Goal: Task Accomplishment & Management: Complete application form

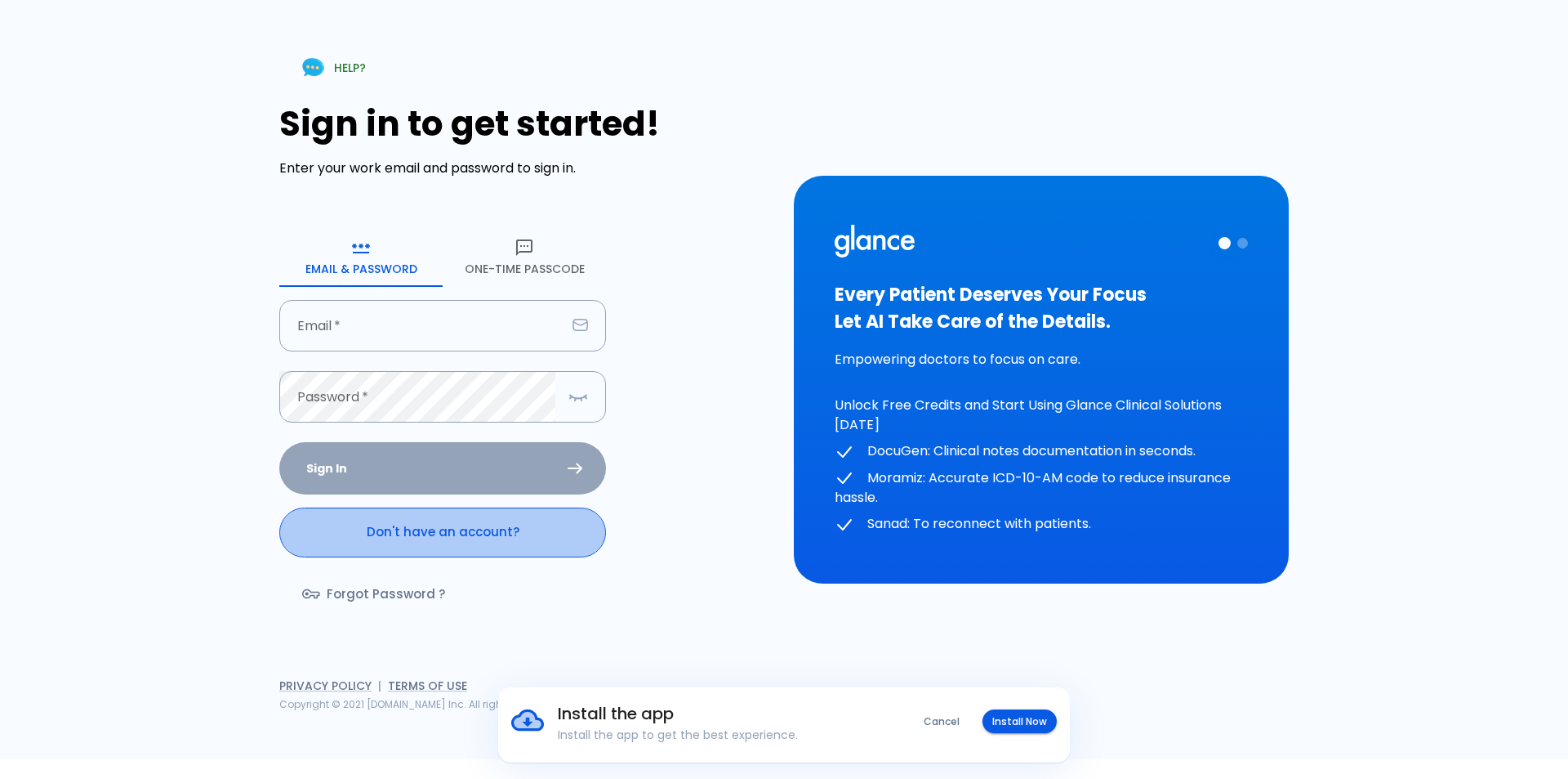
click at [445, 535] on link "Don't have an account?" at bounding box center [443, 531] width 326 height 49
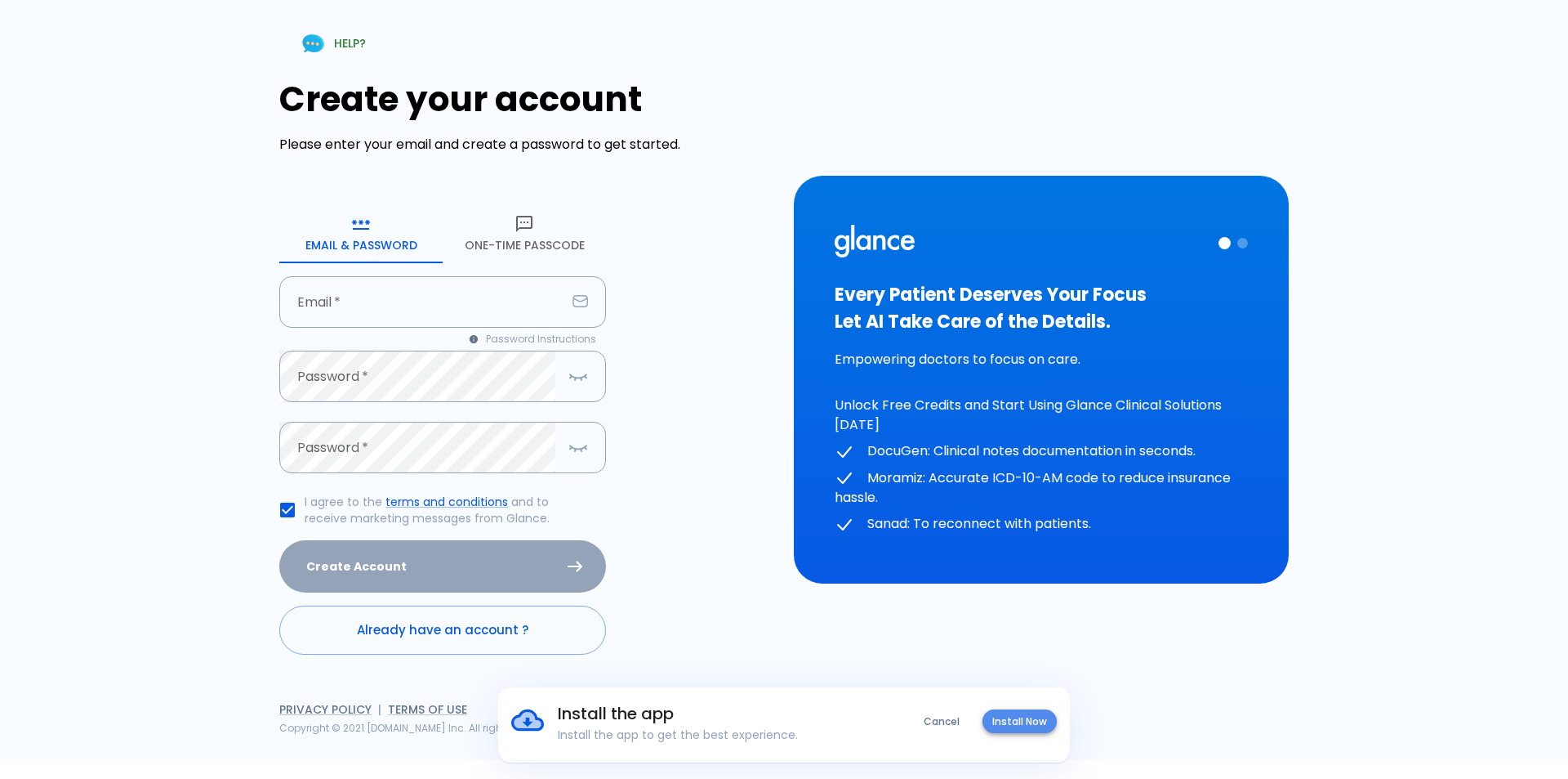
click at [1014, 726] on button "Install Now" at bounding box center [1019, 721] width 74 height 24
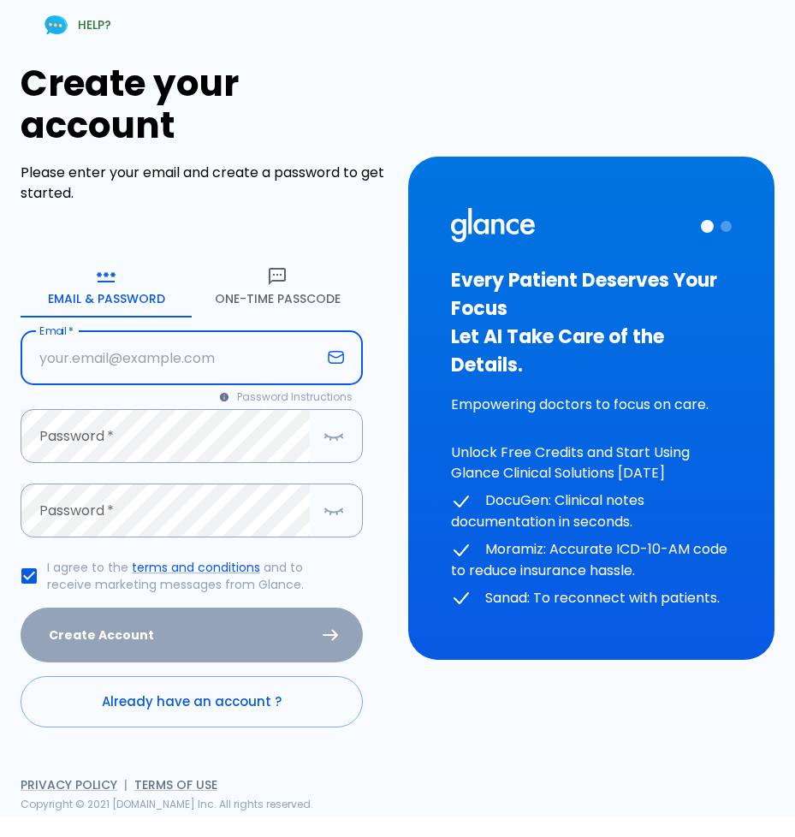
click at [95, 364] on input "text" at bounding box center [171, 358] width 300 height 54
type input "[EMAIL_ADDRESS][DOMAIN_NAME]"
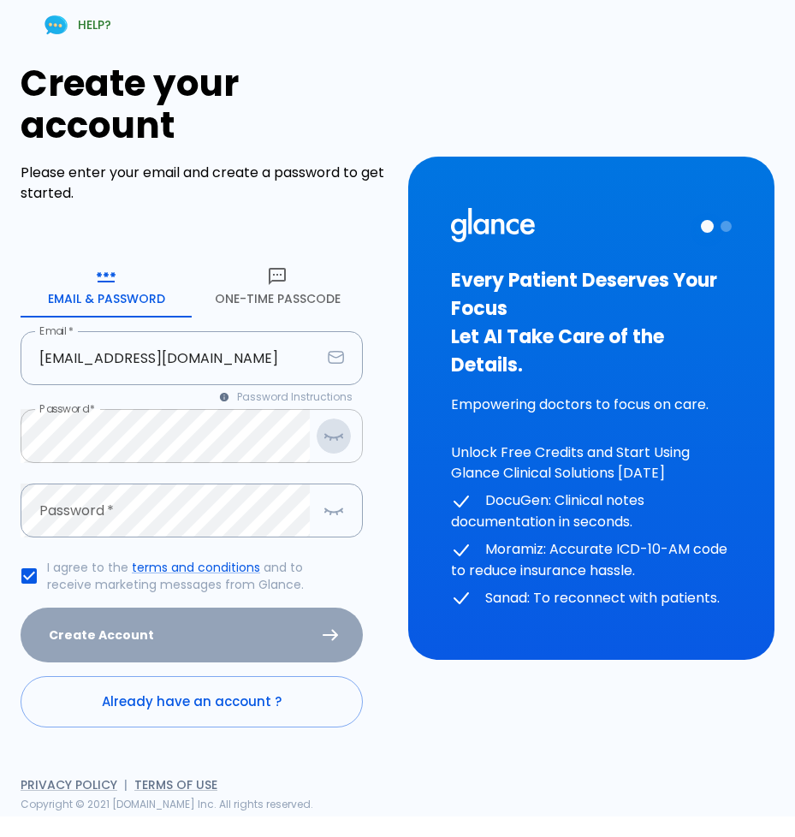
click at [335, 434] on icon "button" at bounding box center [333, 435] width 21 height 21
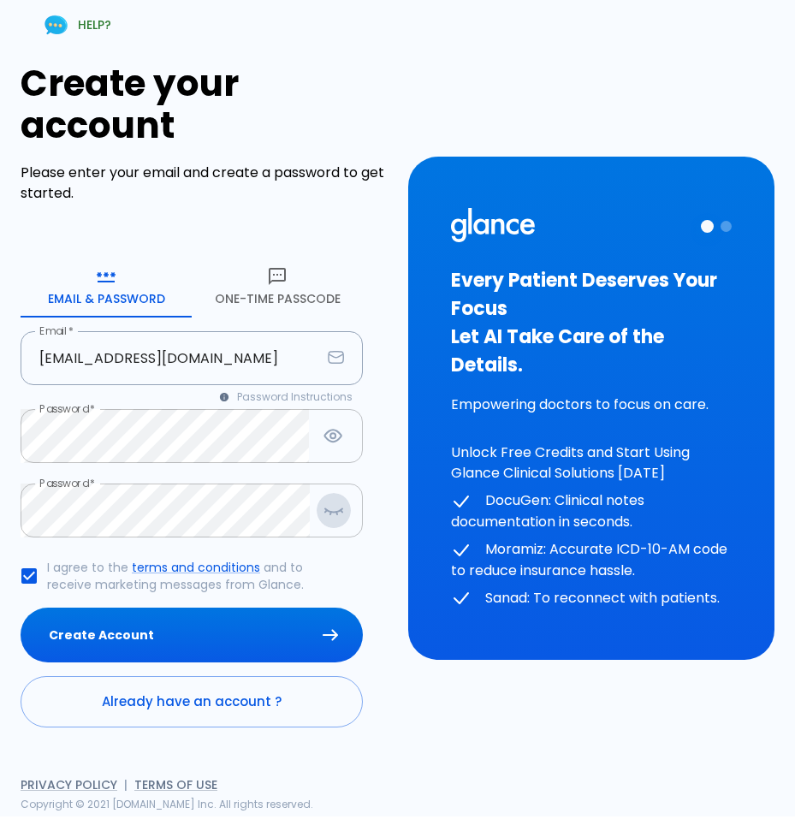
click at [328, 513] on icon "button" at bounding box center [333, 510] width 21 height 21
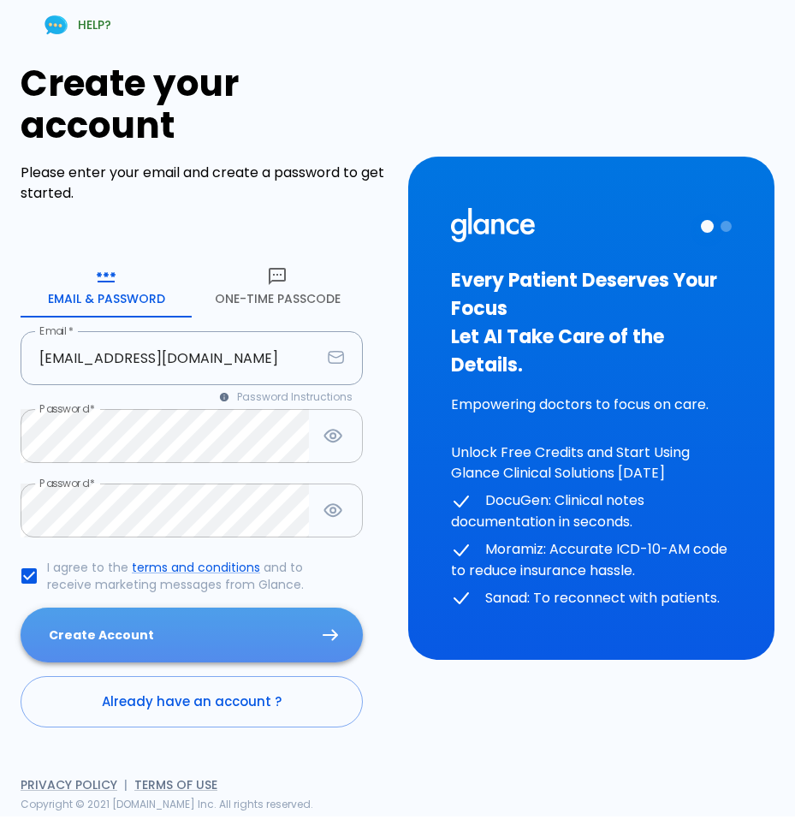
click at [193, 628] on button "Create Account" at bounding box center [192, 636] width 342 height 56
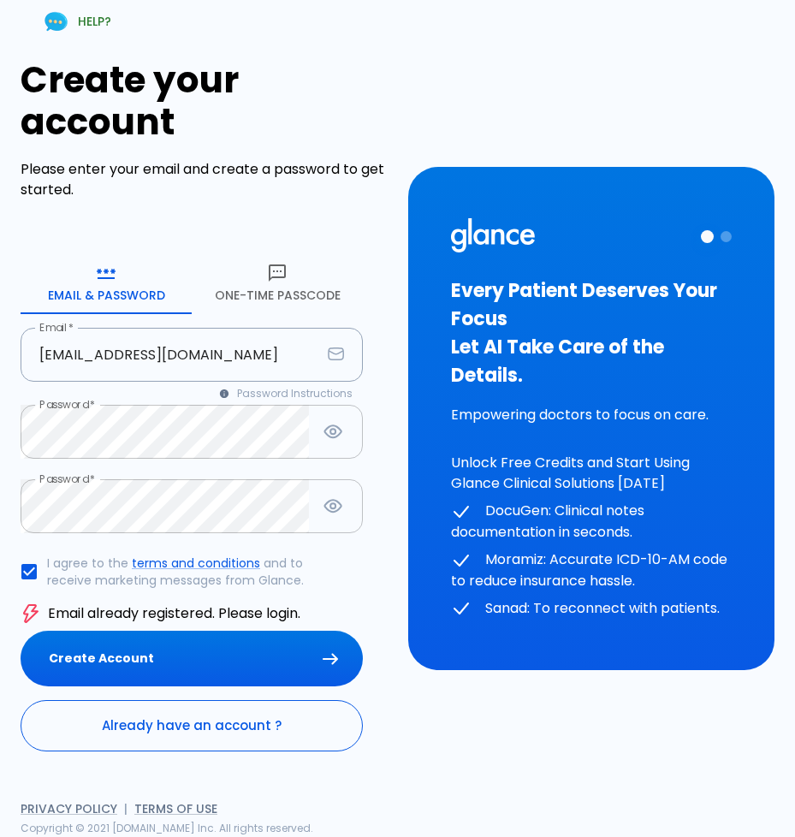
click at [222, 733] on link "Already have an account ?" at bounding box center [192, 725] width 342 height 51
